Goal: Use online tool/utility: Use online tool/utility

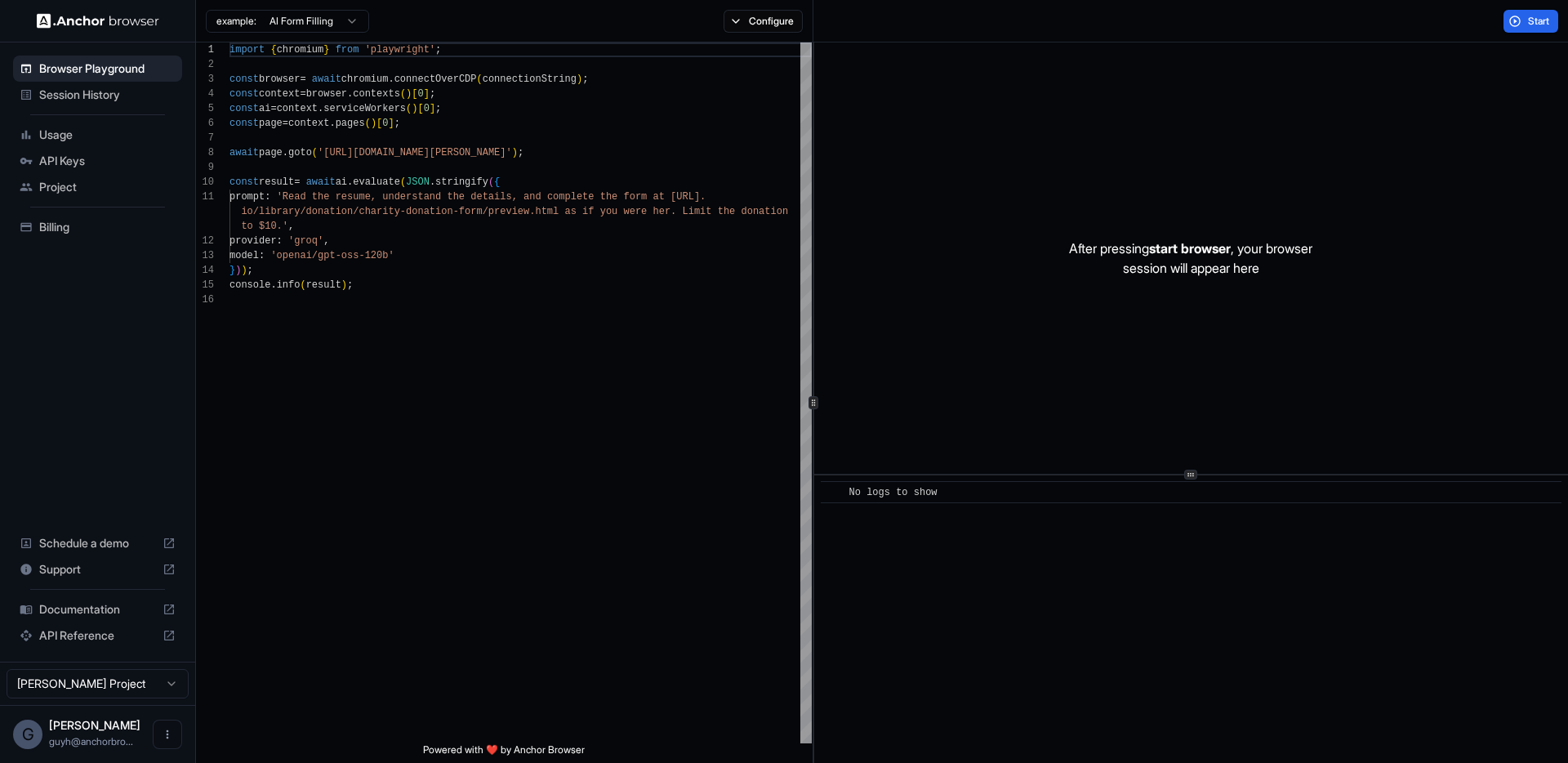
scroll to position [147, 0]
click at [779, 11] on button "Configure" at bounding box center [763, 21] width 79 height 23
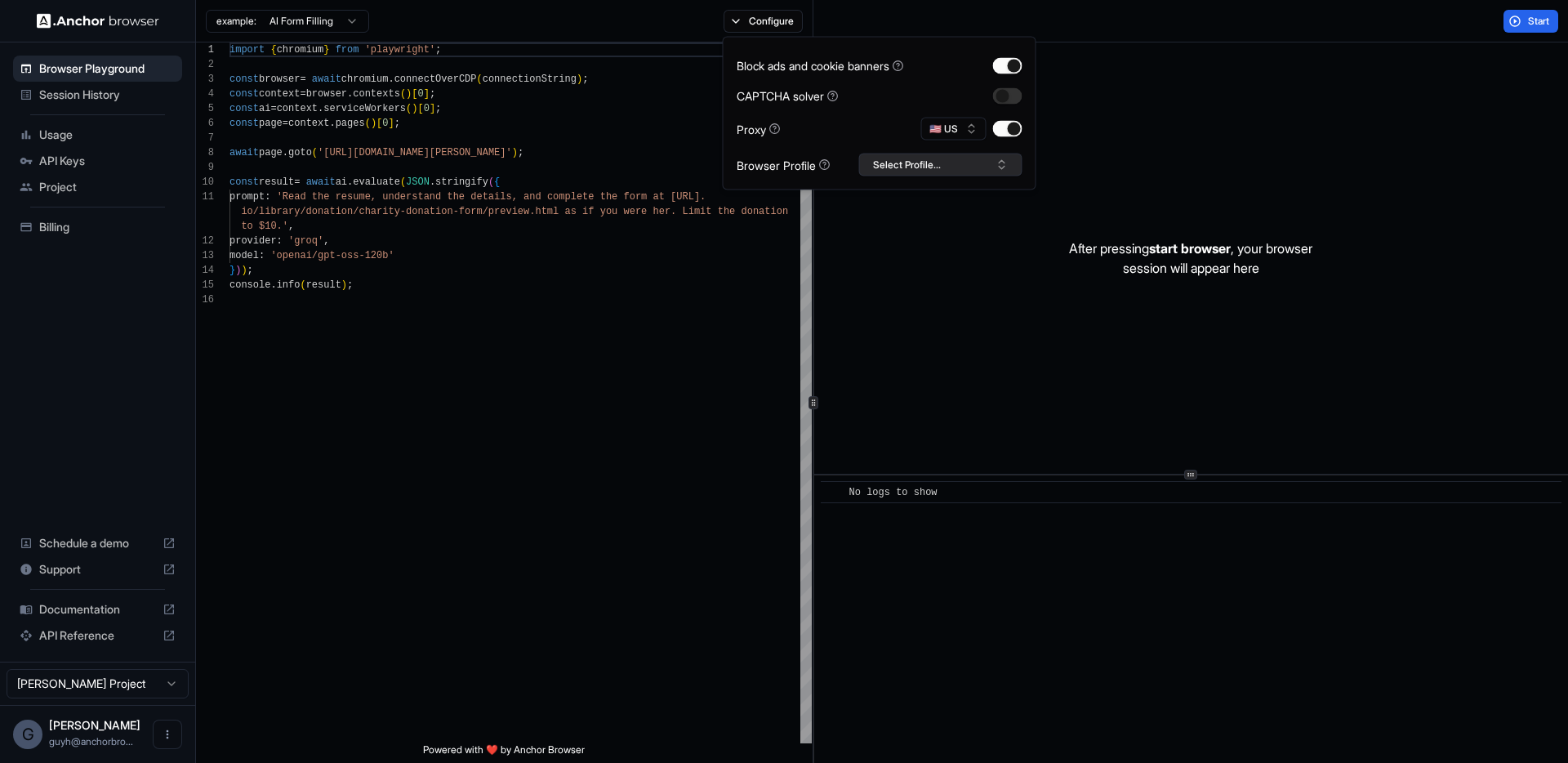
click at [892, 163] on button "Select Profile..." at bounding box center [940, 165] width 164 height 23
type input "*"
type input "********"
click at [948, 253] on button "Create "guy-prod"" at bounding box center [940, 251] width 148 height 29
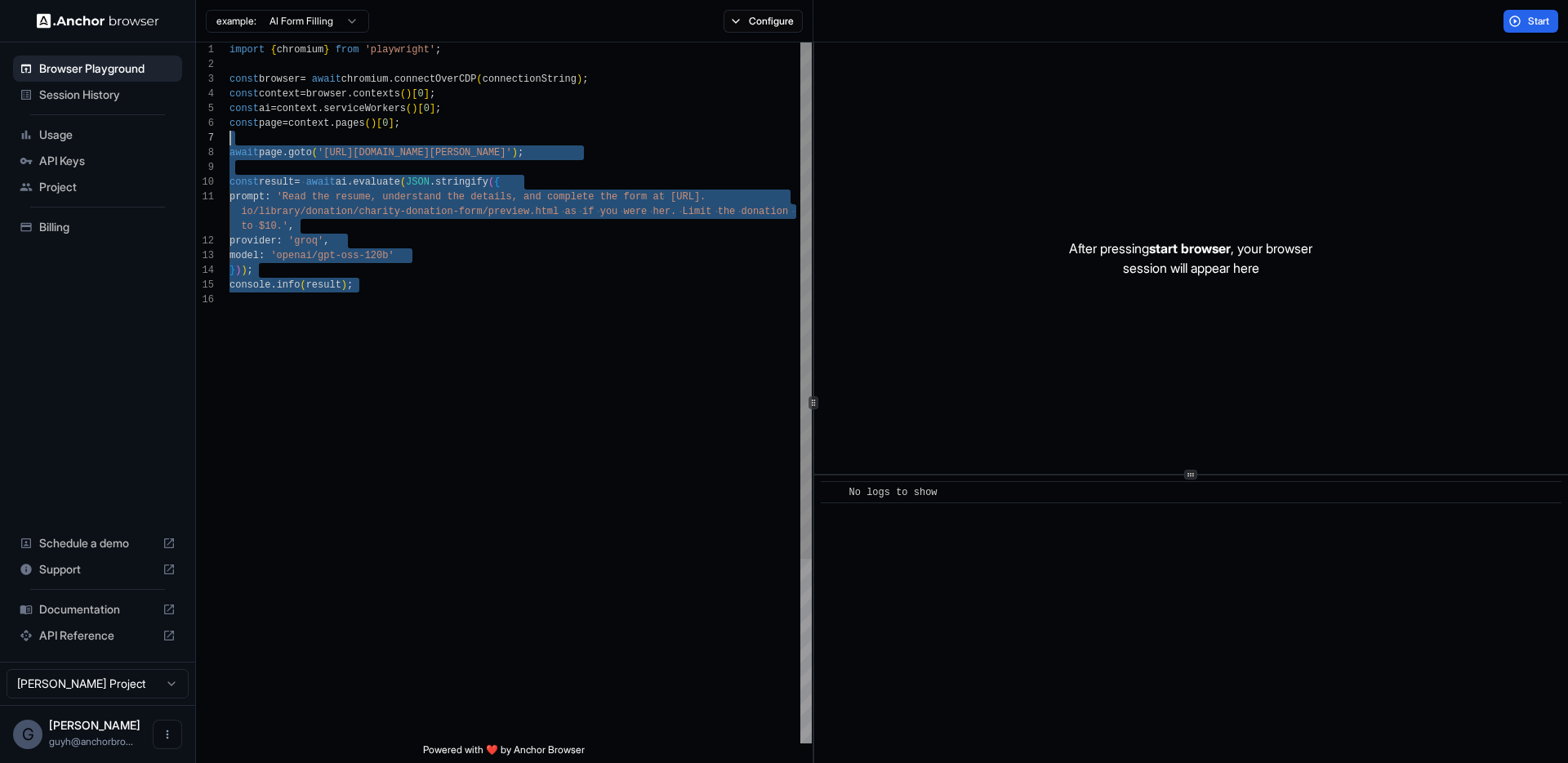
scroll to position [103, 0]
drag, startPoint x: 371, startPoint y: 302, endPoint x: 329, endPoint y: 149, distance: 158.7
click at [329, 149] on div "import { chromium } from 'playwright' ; const browser = await chromium . connec…" at bounding box center [520, 518] width 582 height 951
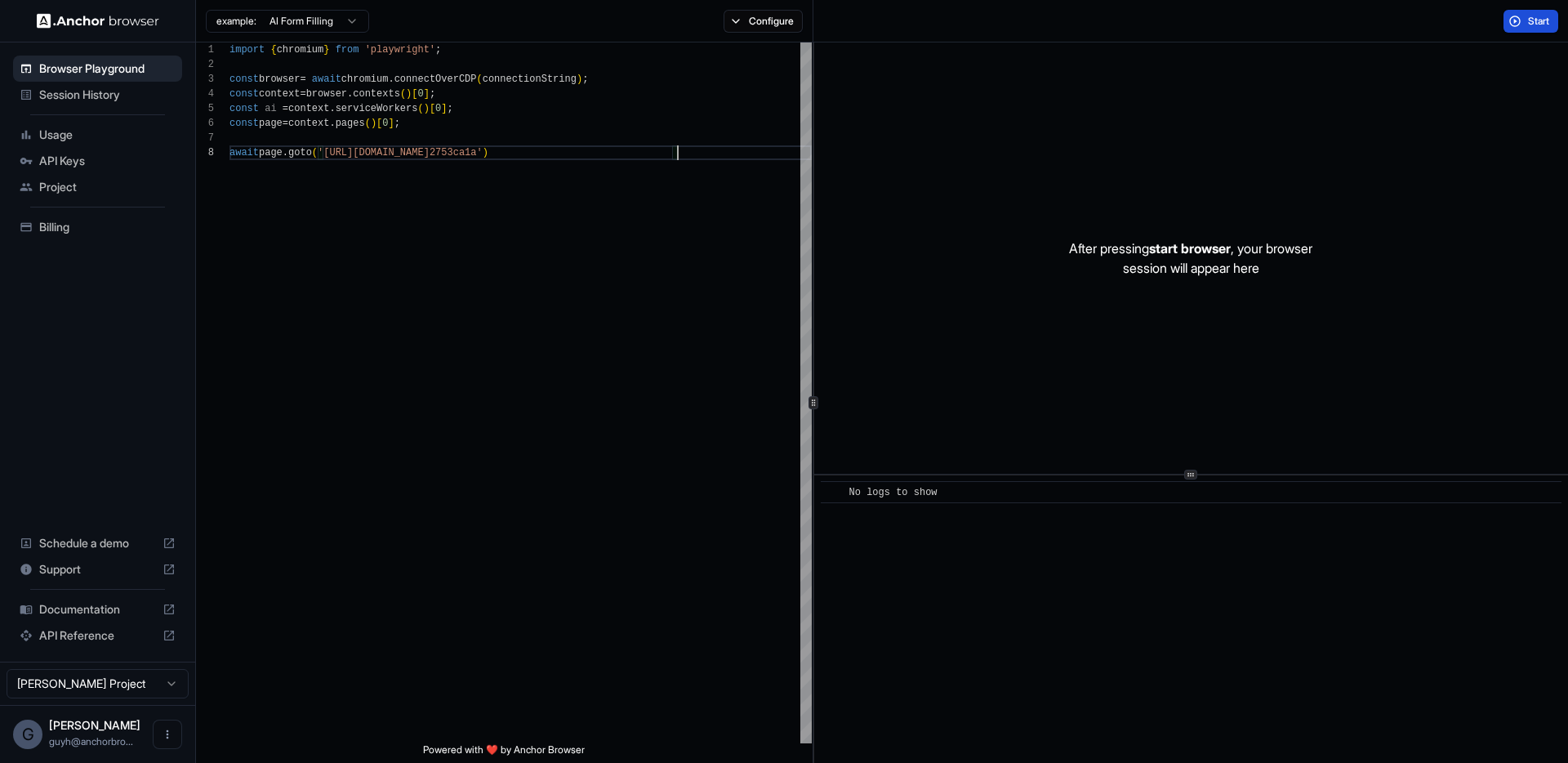
type textarea "**********"
click at [1540, 16] on span "Start" at bounding box center [1540, 21] width 23 height 13
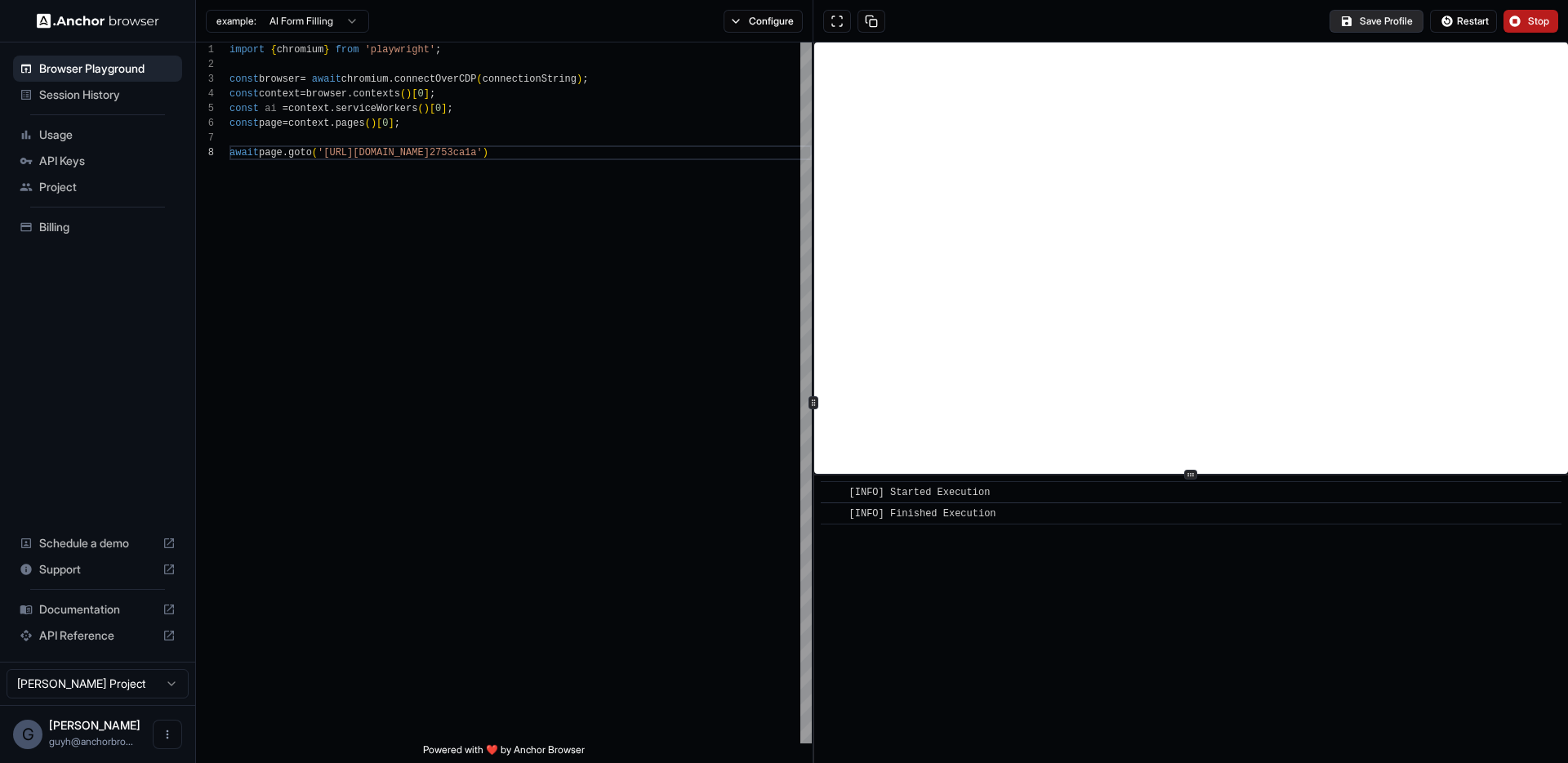
click at [1398, 16] on button "Save Profile" at bounding box center [1376, 21] width 94 height 23
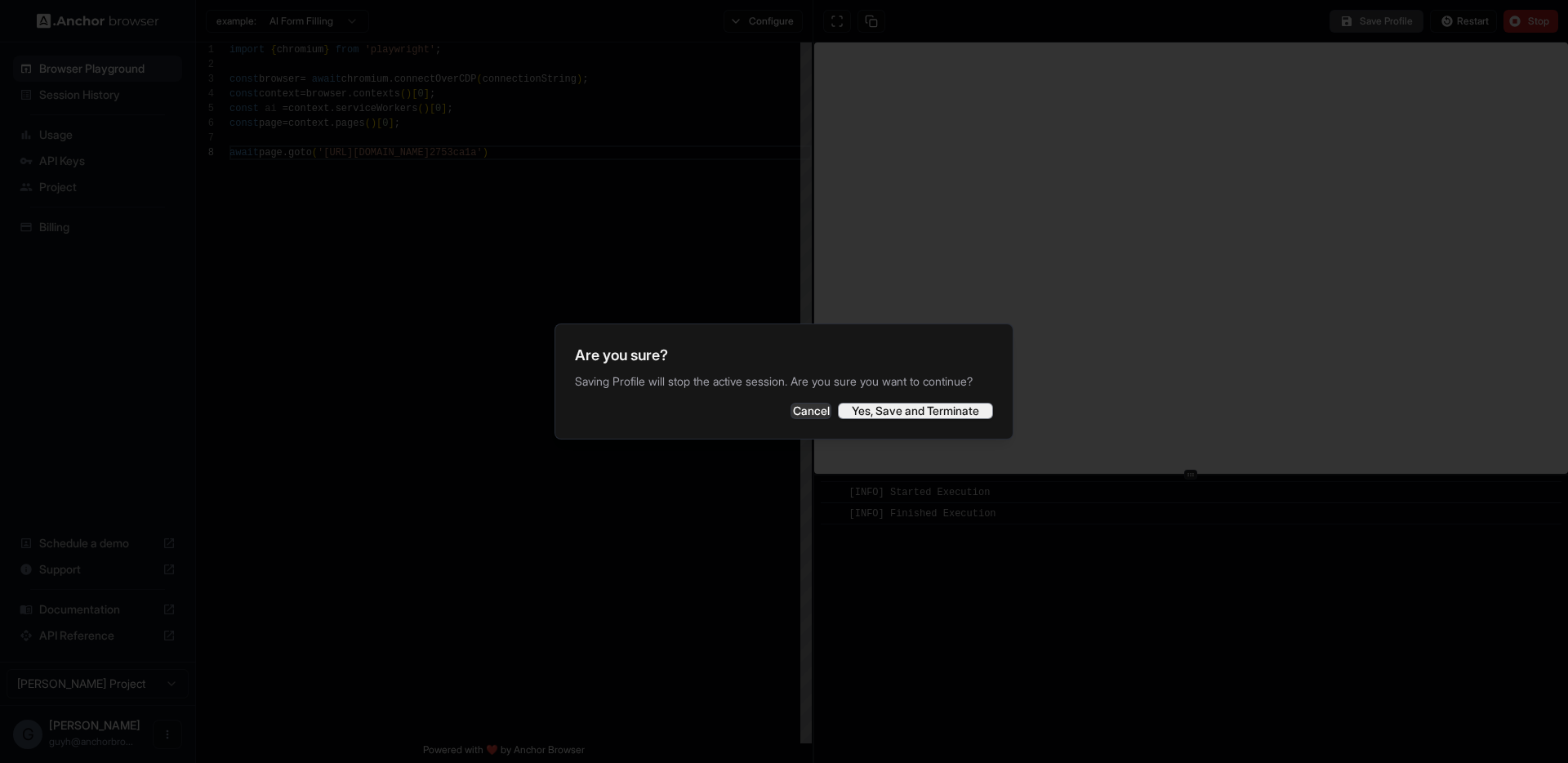
click at [916, 415] on button "Yes, Save and Terminate" at bounding box center [915, 411] width 156 height 16
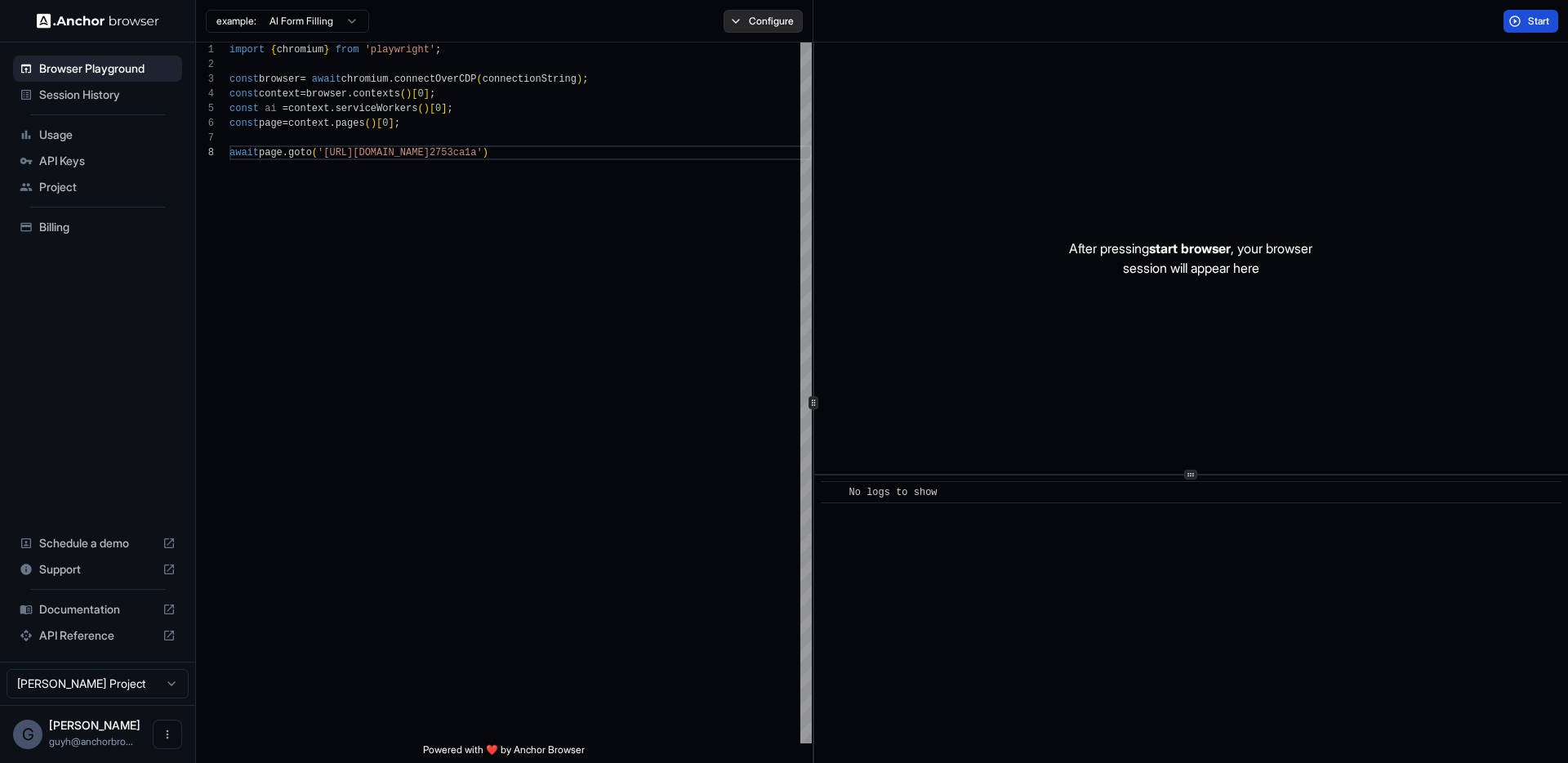
click at [749, 32] on button "Configure" at bounding box center [763, 21] width 79 height 23
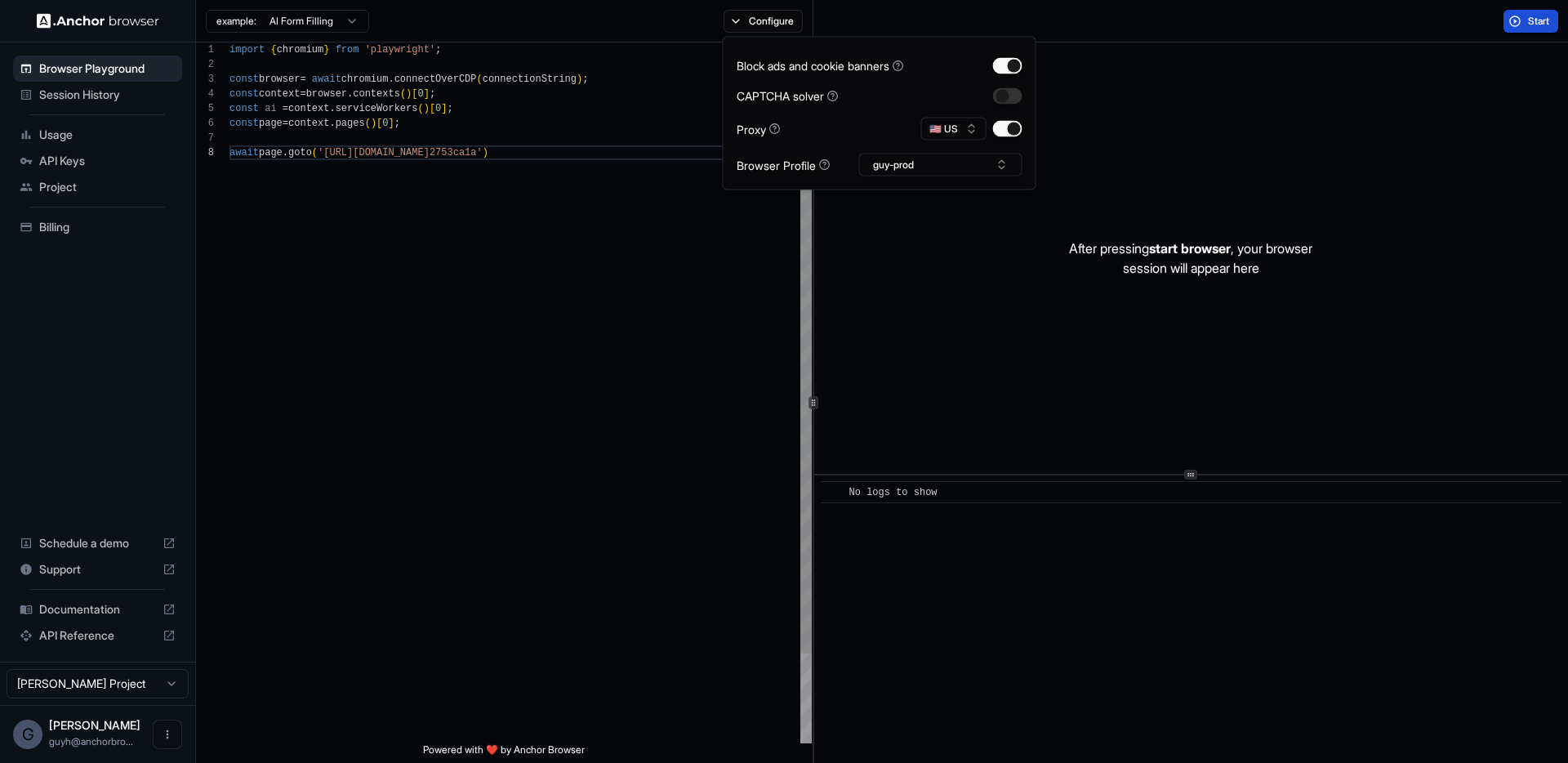
click at [480, 316] on div "import { chromium } from 'playwright' ; const browser = await chromium . connec…" at bounding box center [520, 445] width 582 height 804
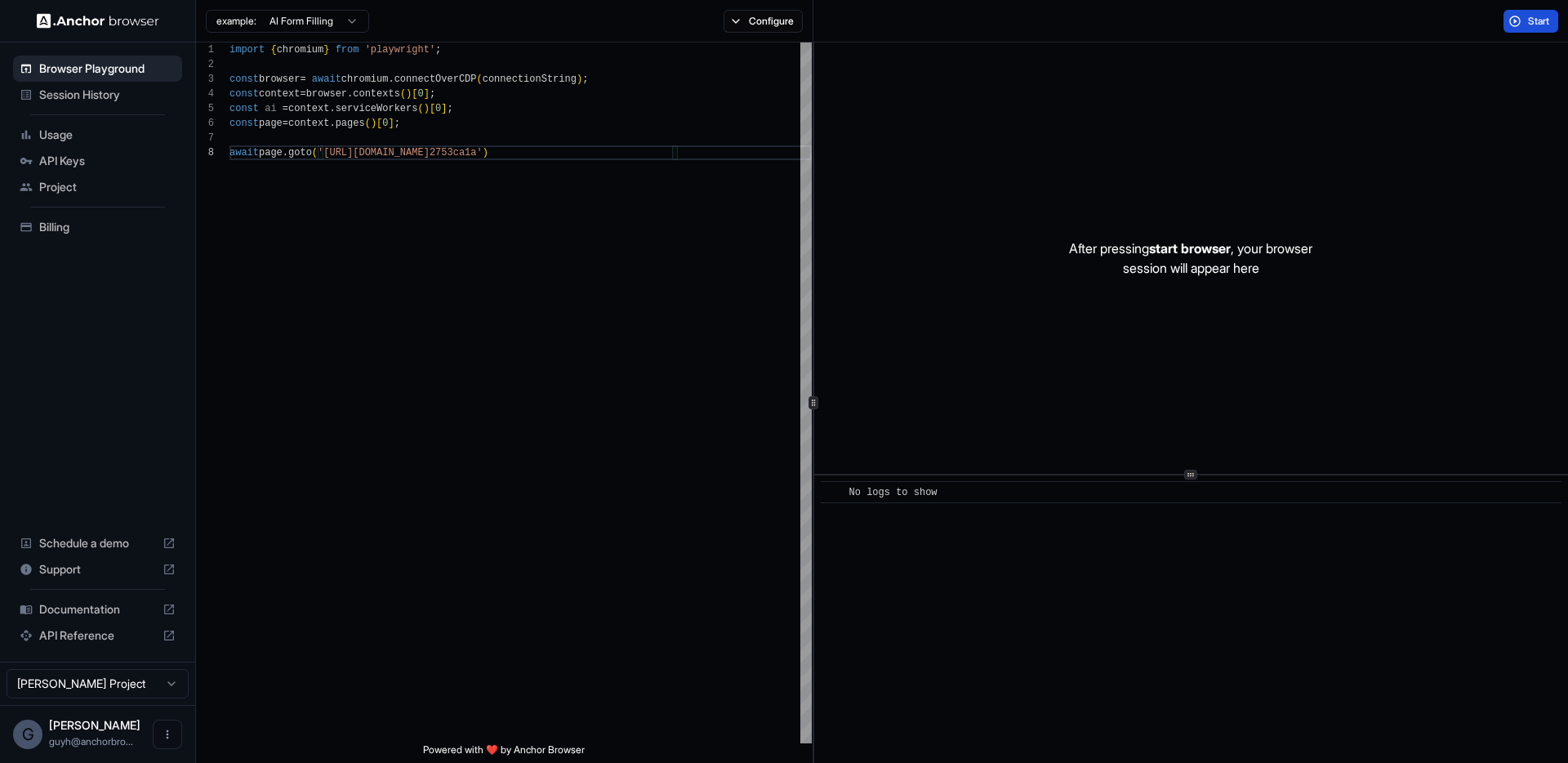
click at [1528, 25] on span "Start" at bounding box center [1540, 21] width 23 height 13
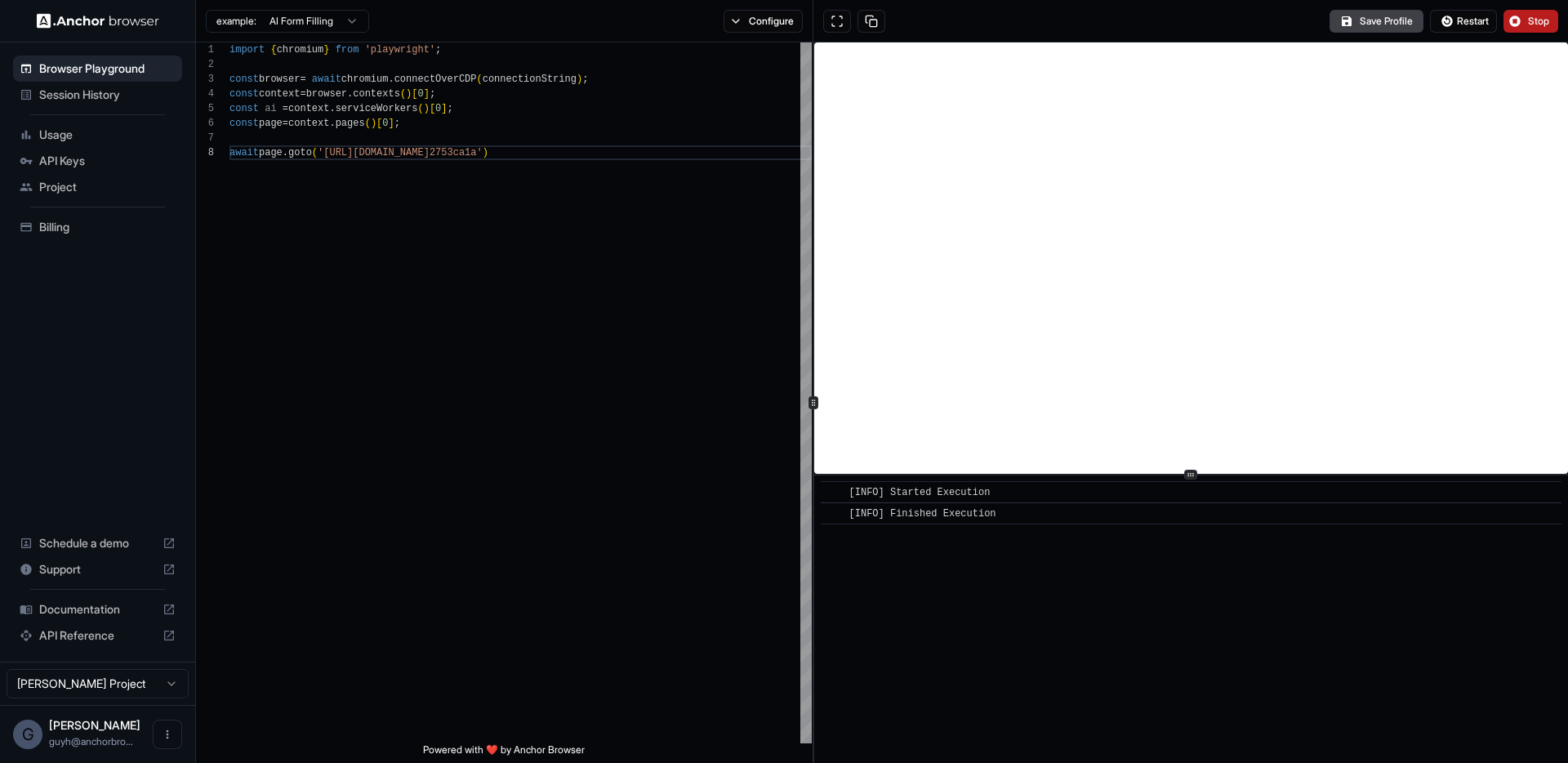
click at [716, 18] on div "Configure" at bounding box center [763, 21] width 99 height 23
click at [722, 16] on div "Configure" at bounding box center [763, 21] width 99 height 23
click at [727, 15] on button "Configure" at bounding box center [763, 21] width 79 height 23
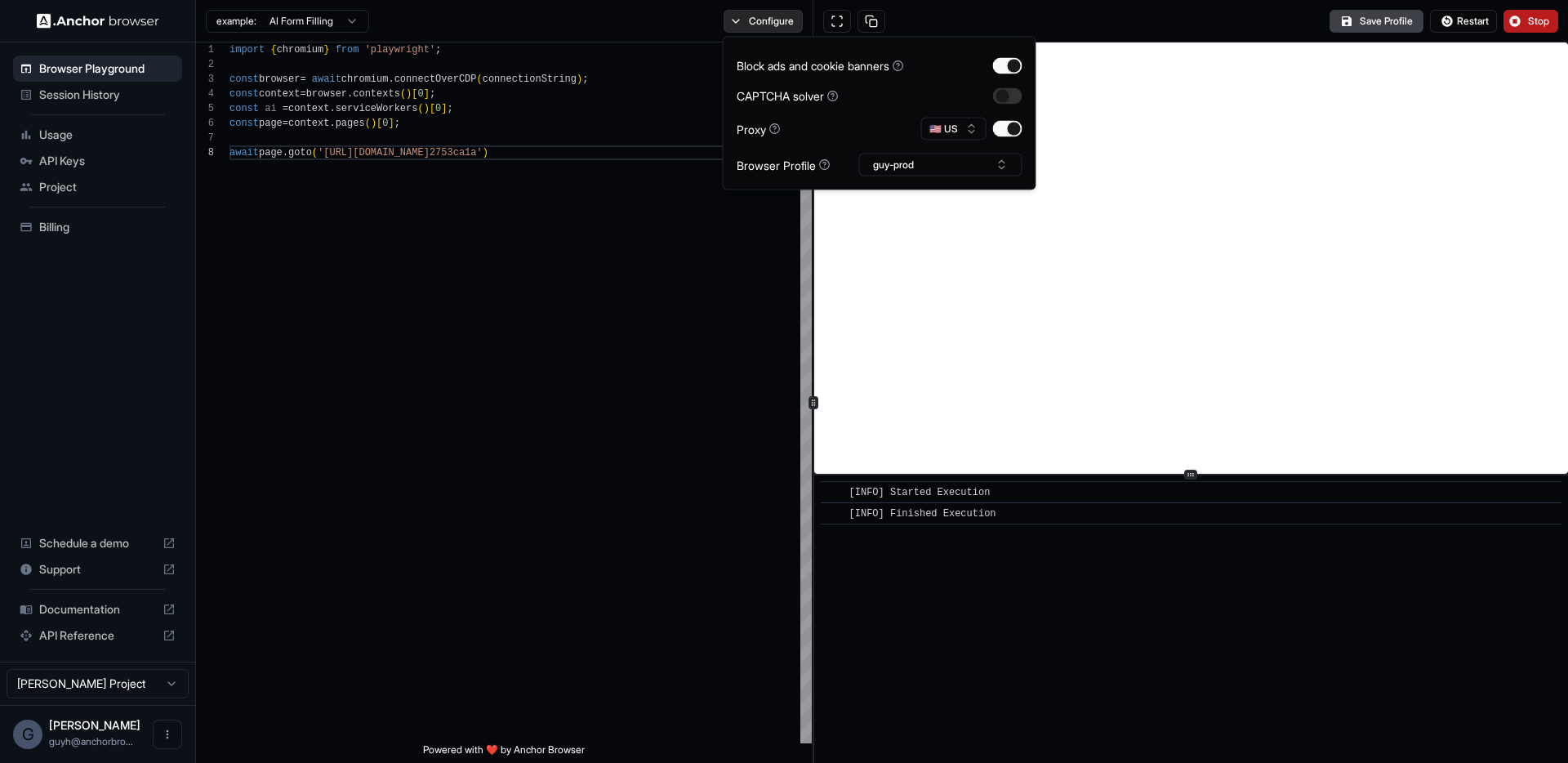
click at [728, 15] on button "Configure" at bounding box center [763, 21] width 79 height 23
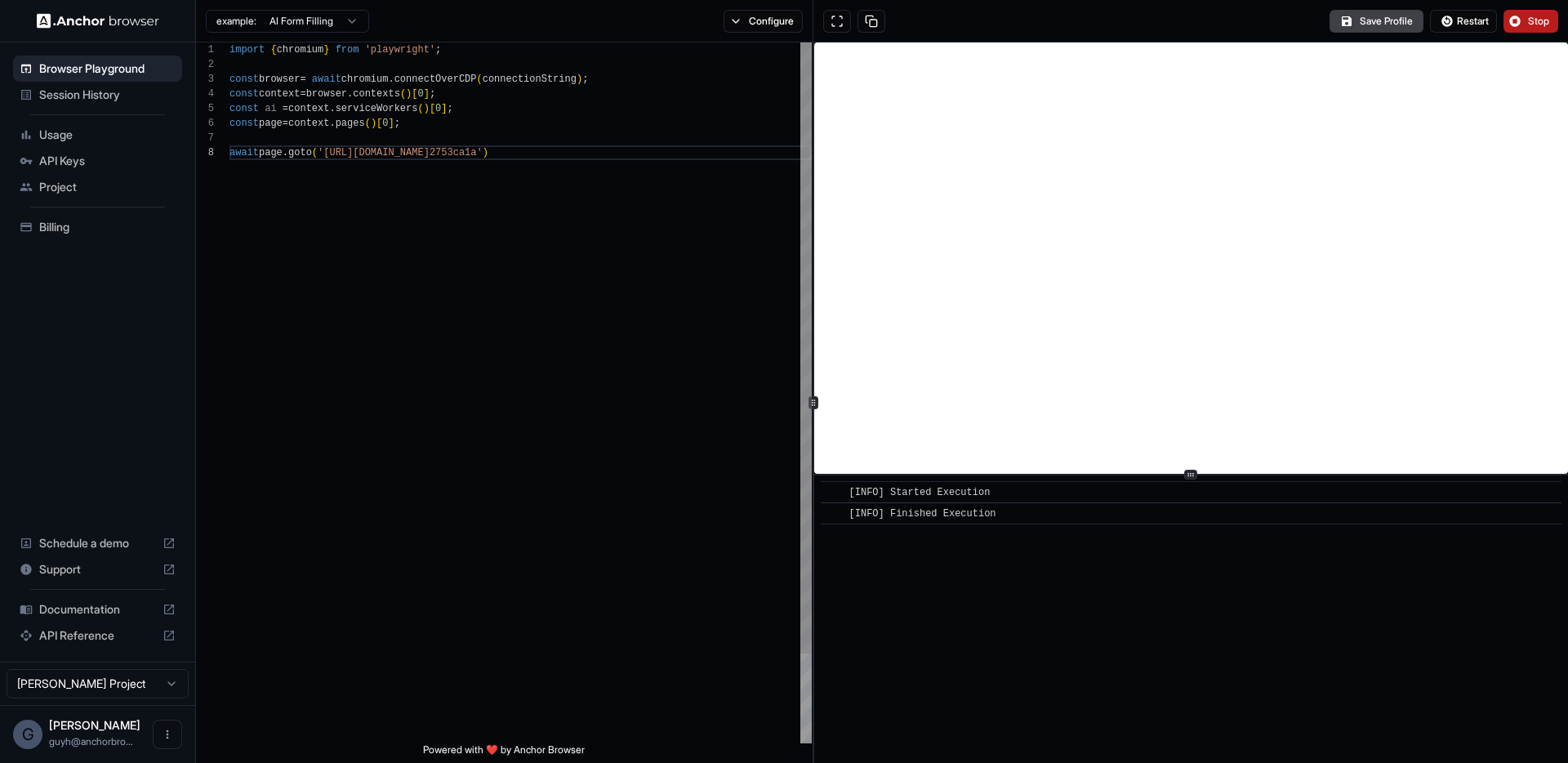
click at [410, 381] on div "import { chromium } from 'playwright' ; const browser = await chromium . connec…" at bounding box center [520, 445] width 582 height 804
click at [1380, 20] on button "Save Profile" at bounding box center [1376, 21] width 94 height 23
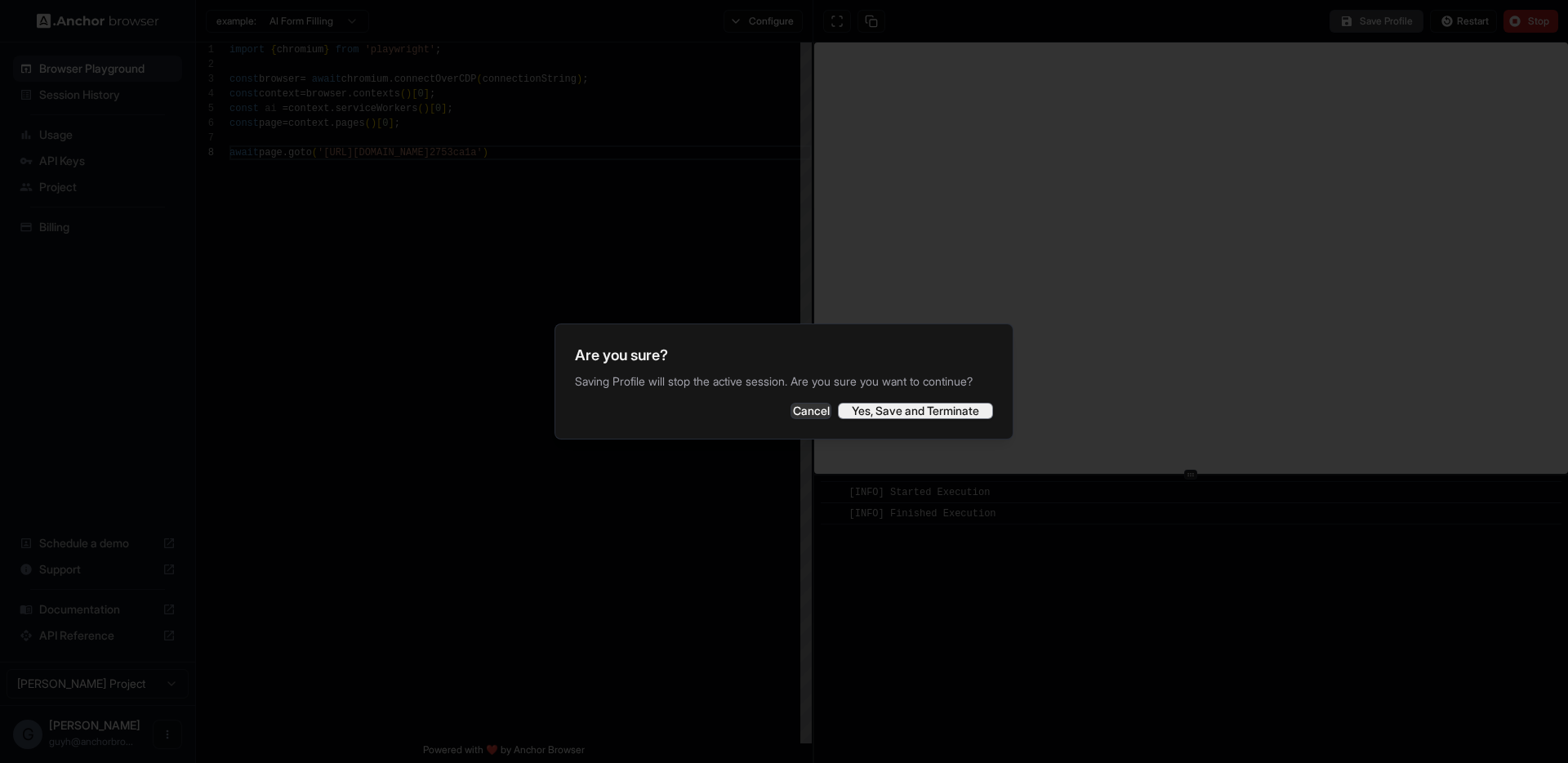
click at [915, 419] on button "Yes, Save and Terminate" at bounding box center [915, 411] width 156 height 16
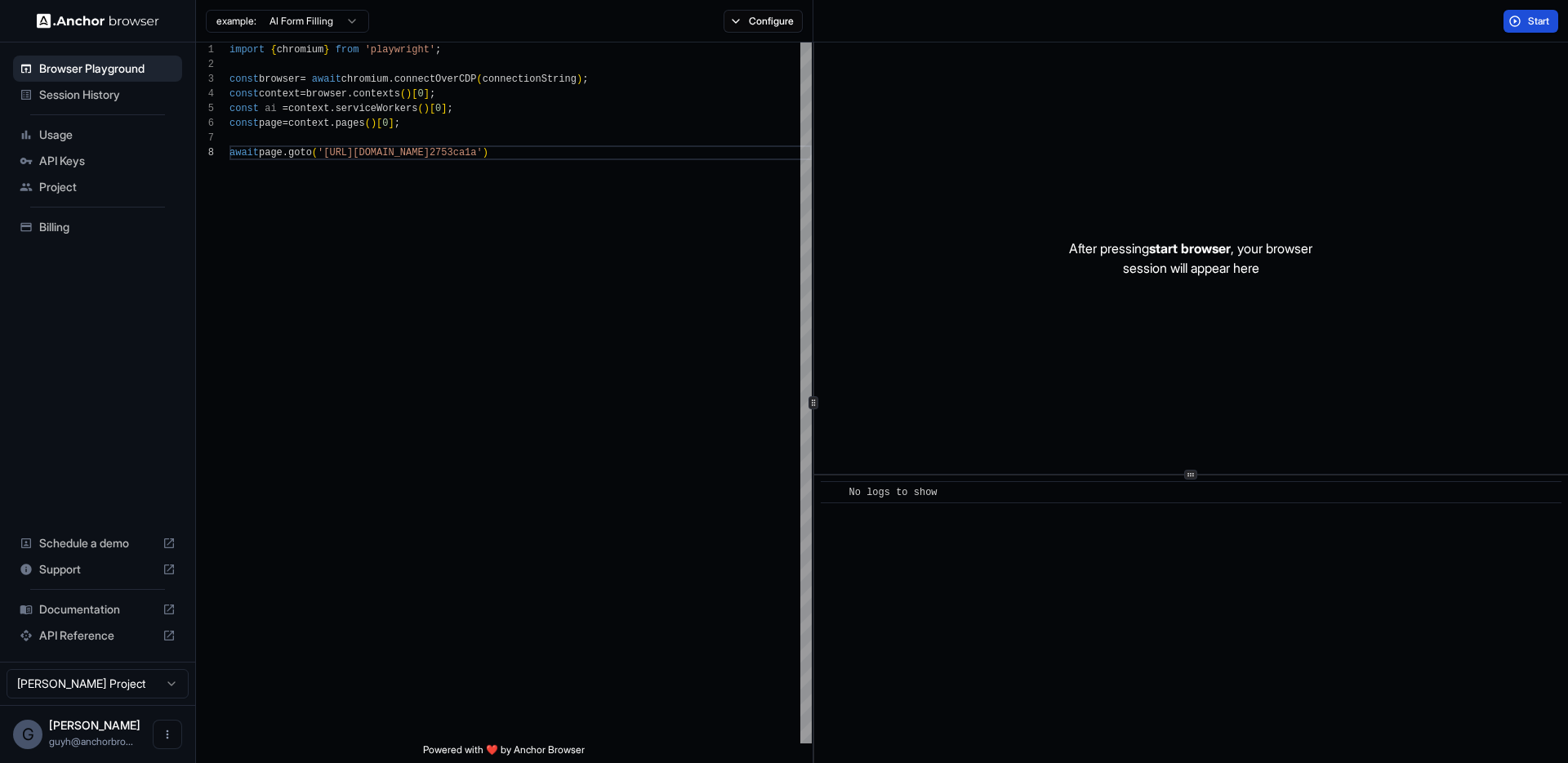
click at [1539, 16] on span "Start" at bounding box center [1540, 21] width 23 height 13
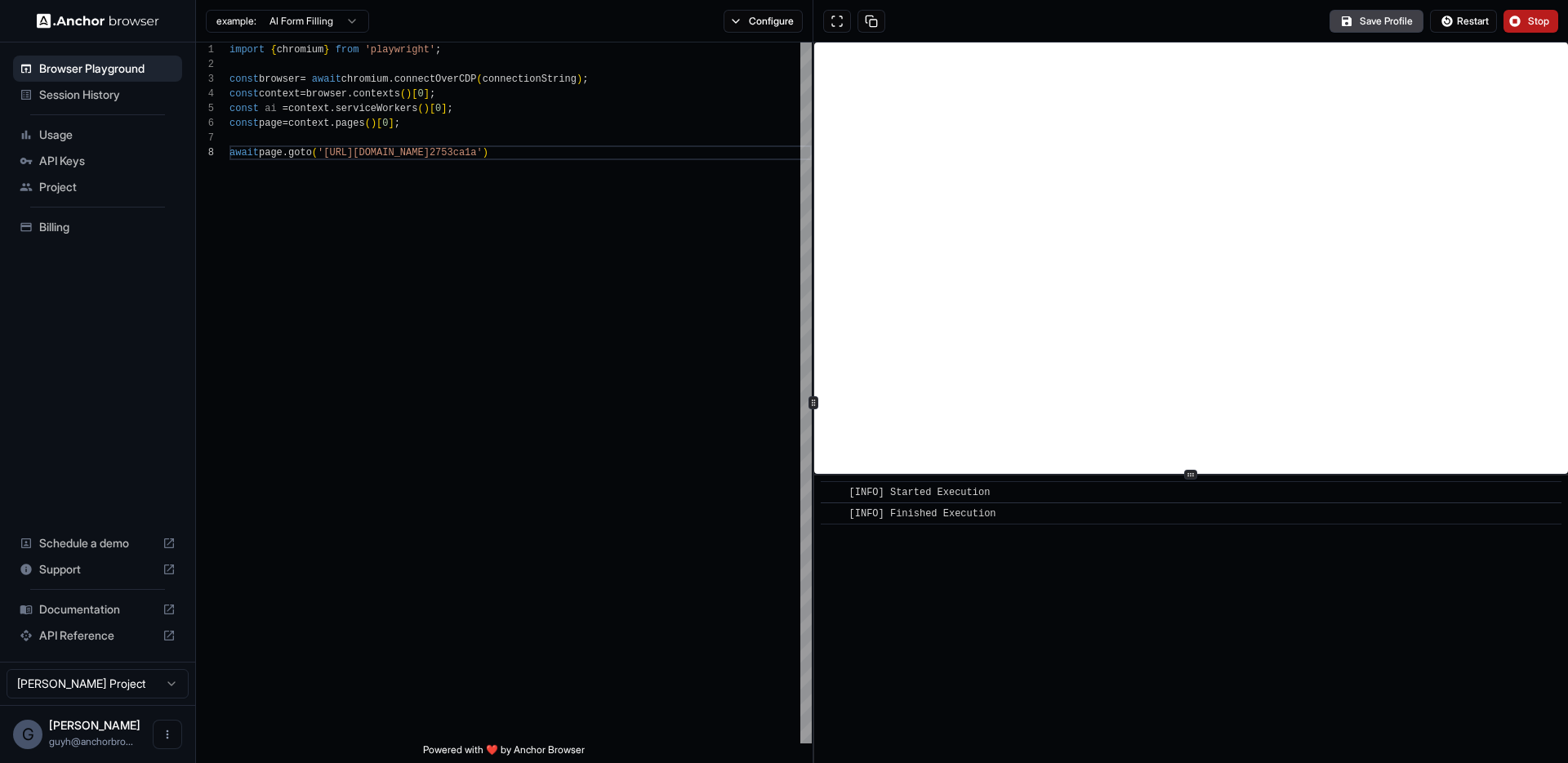
click at [1539, 24] on span "Stop" at bounding box center [1540, 21] width 23 height 13
